Goal: Task Accomplishment & Management: Manage account settings

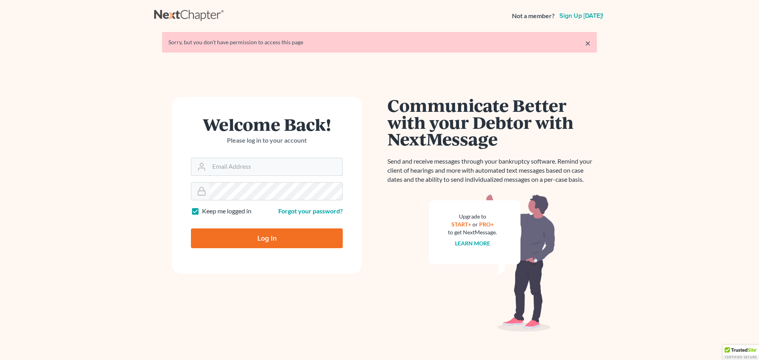
type input "[EMAIL_ADDRESS][DOMAIN_NAME]"
click at [240, 244] on input "Log In" at bounding box center [267, 238] width 152 height 20
type input "Thinking..."
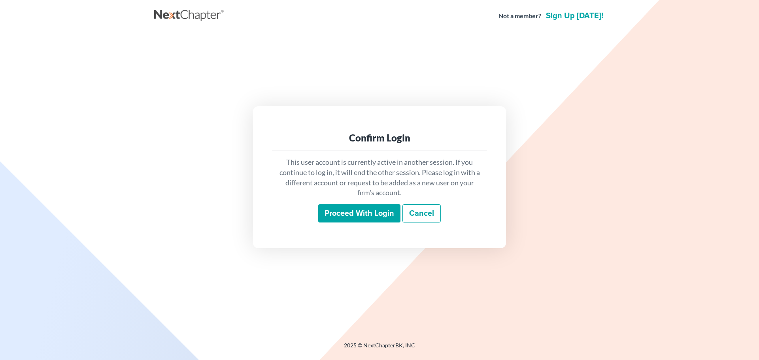
click at [355, 211] on input "Proceed with login" at bounding box center [359, 213] width 82 height 18
